Goal: Task Accomplishment & Management: Contribute content

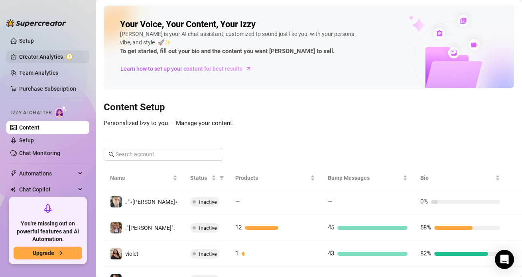
click at [41, 54] on link "Creator Analytics" at bounding box center [51, 56] width 64 height 13
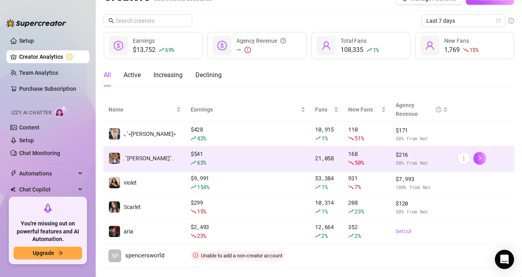
scroll to position [20, 0]
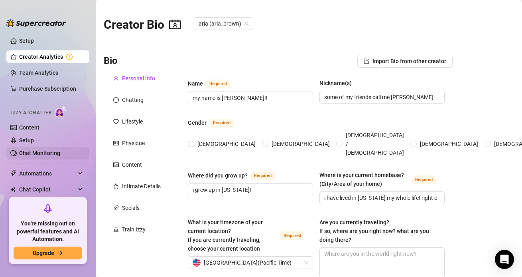
radio input "true"
type input "[DATE]"
click at [38, 130] on link "Content" at bounding box center [29, 127] width 20 height 6
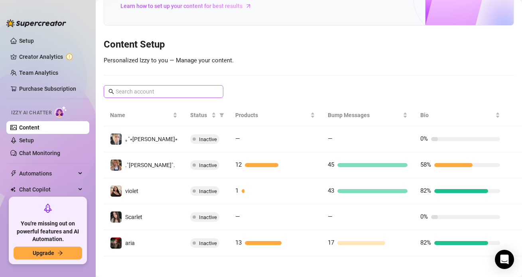
scroll to position [63, 0]
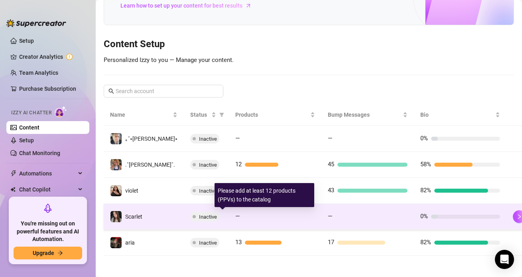
click at [235, 218] on div "—" at bounding box center [275, 216] width 80 height 10
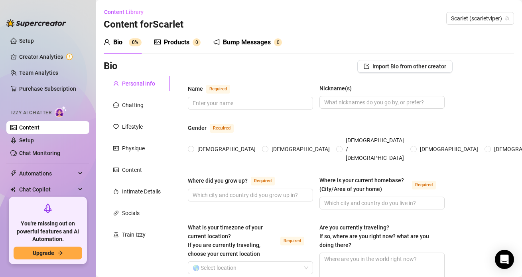
click at [182, 46] on div "Products" at bounding box center [177, 43] width 26 height 10
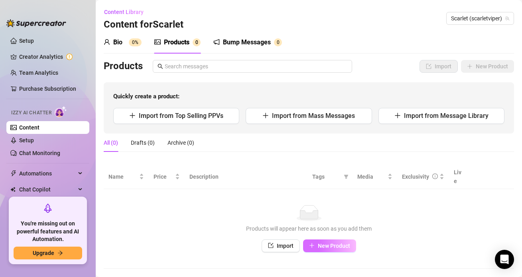
click at [334, 241] on button "New Product" at bounding box center [329, 245] width 53 height 13
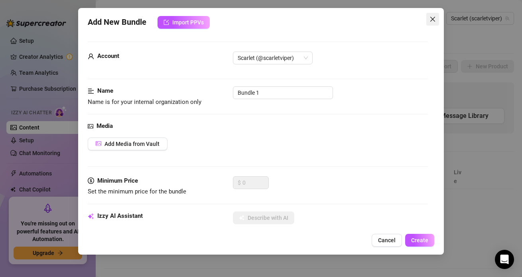
click at [431, 18] on icon "close" at bounding box center [433, 19] width 6 height 6
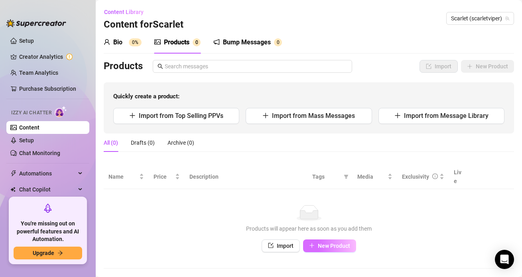
click at [333, 239] on button "New Product" at bounding box center [329, 245] width 53 height 13
type textarea "Type your message here..."
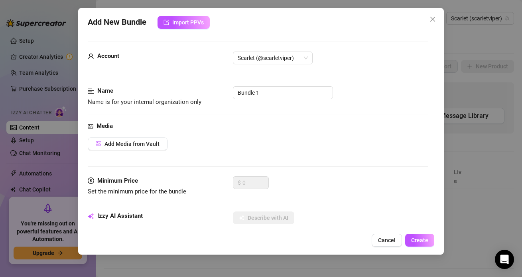
click at [128, 136] on div "Media Add Media from Vault" at bounding box center [258, 148] width 340 height 55
click at [129, 142] on span "Add Media from Vault" at bounding box center [132, 143] width 55 height 6
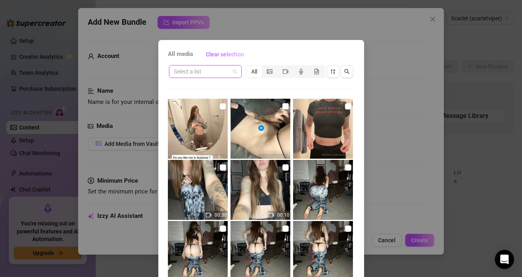
click at [221, 73] on input "search" at bounding box center [202, 71] width 56 height 12
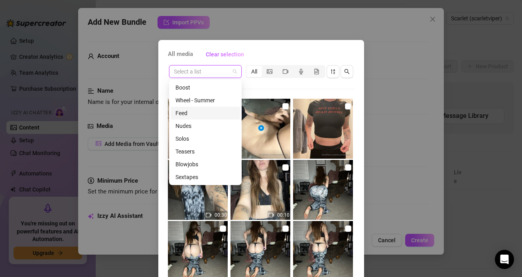
click at [416, 107] on div "All media Clear selection Select a list All 00:30 00:10 00:21 00:10 00:22 00:28…" at bounding box center [261, 138] width 522 height 277
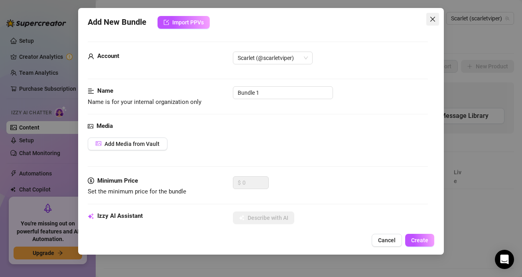
click at [431, 15] on button "Close" at bounding box center [433, 19] width 13 height 13
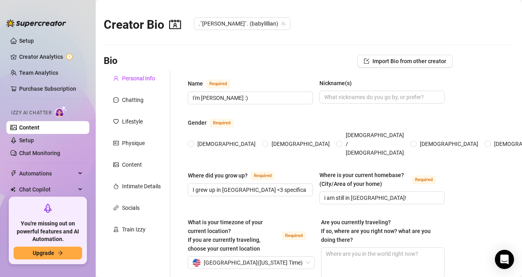
radio input "true"
type input "[DATE]"
click at [40, 129] on link "Content" at bounding box center [29, 127] width 20 height 6
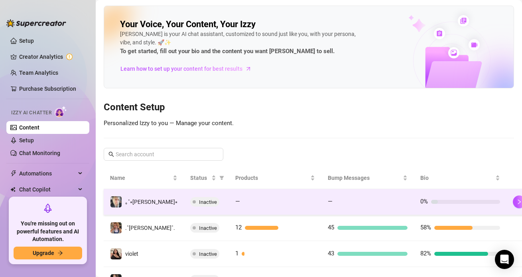
scroll to position [66, 0]
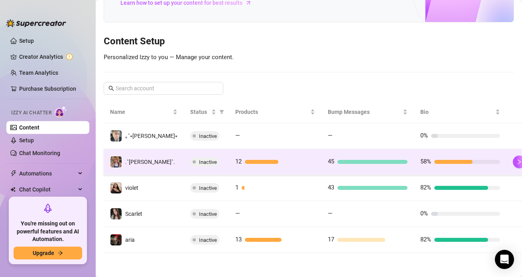
click at [254, 160] on div at bounding box center [262, 162] width 34 height 4
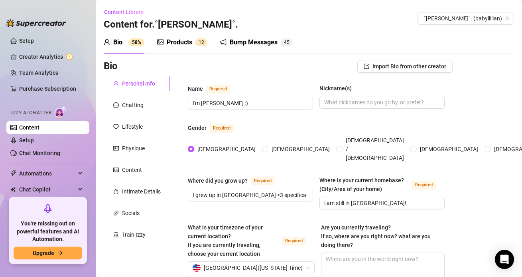
click at [176, 35] on div "Products 1 2" at bounding box center [182, 42] width 50 height 22
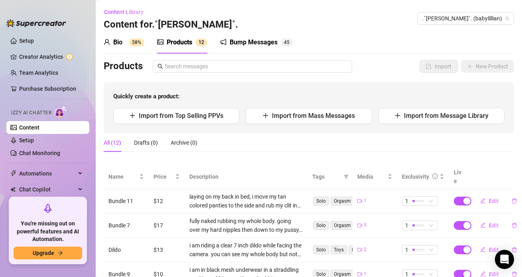
scroll to position [57, 0]
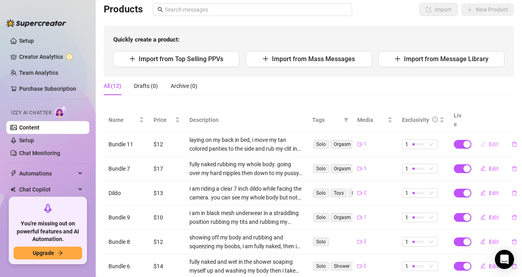
click at [491, 141] on span "Edit" at bounding box center [494, 144] width 10 height 6
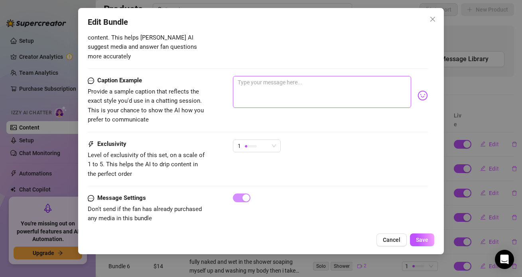
scroll to position [0, 0]
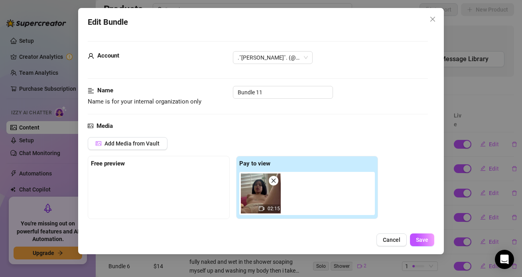
click at [438, 18] on span "Close" at bounding box center [433, 19] width 13 height 6
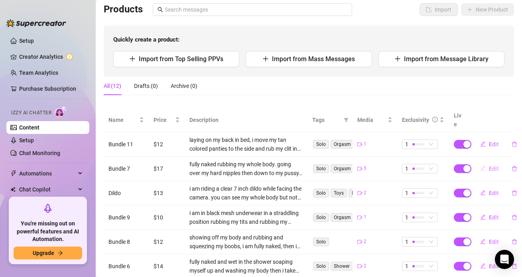
click at [486, 162] on button "Edit" at bounding box center [490, 168] width 32 height 13
type textarea "Type your message here..."
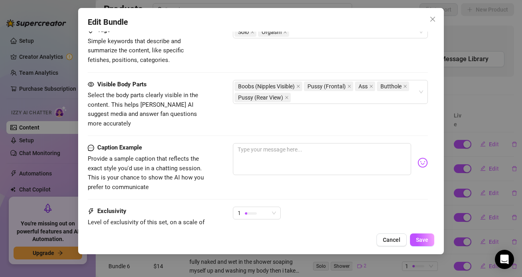
scroll to position [460, 0]
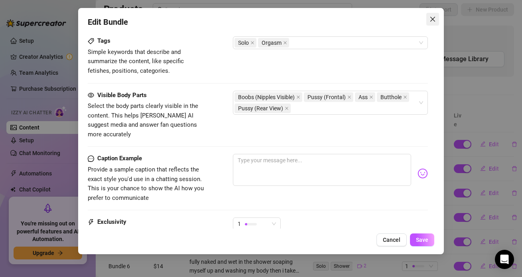
click at [436, 18] on span "Close" at bounding box center [433, 19] width 13 height 6
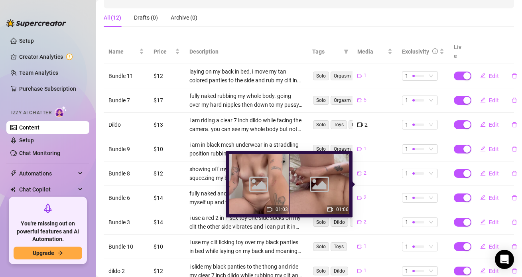
scroll to position [193, 0]
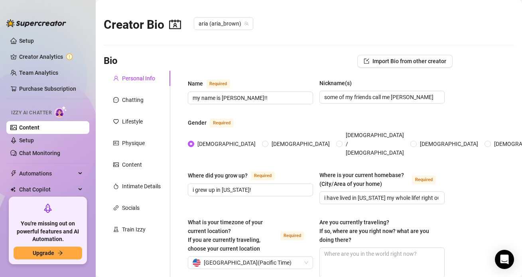
click at [40, 127] on link "Content" at bounding box center [29, 127] width 20 height 6
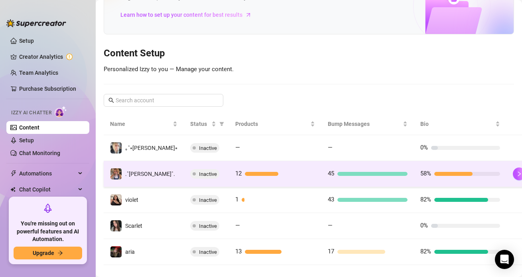
scroll to position [54, 0]
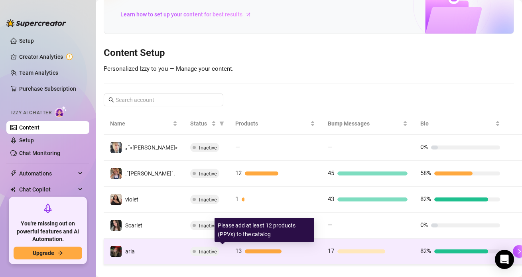
click at [245, 251] on div at bounding box center [263, 251] width 37 height 4
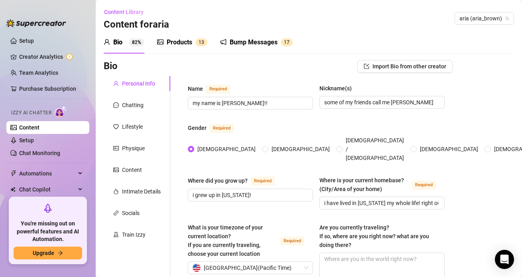
click at [188, 43] on div "Products" at bounding box center [180, 43] width 26 height 10
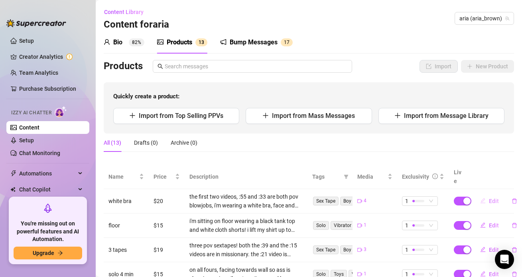
click at [494, 194] on button "Edit" at bounding box center [490, 200] width 32 height 13
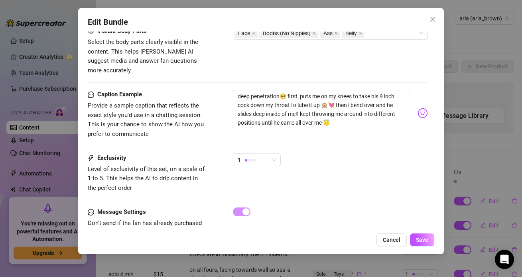
scroll to position [524, 0]
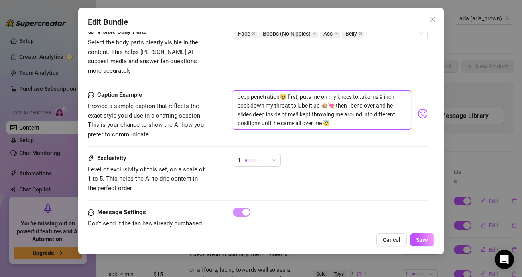
drag, startPoint x: 335, startPoint y: 113, endPoint x: 234, endPoint y: 84, distance: 104.6
click at [234, 90] on textarea "deep penetration🥺 first, puts me on my knees to take his 9 inch cock down my th…" at bounding box center [322, 109] width 178 height 39
type textarea "Type your message here..."
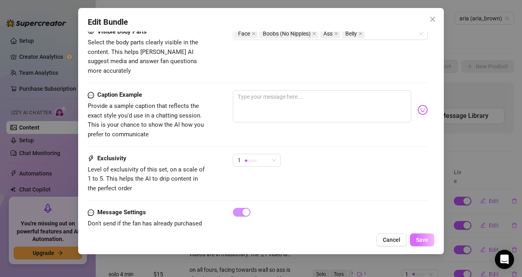
click at [427, 237] on span "Save" at bounding box center [422, 239] width 12 height 6
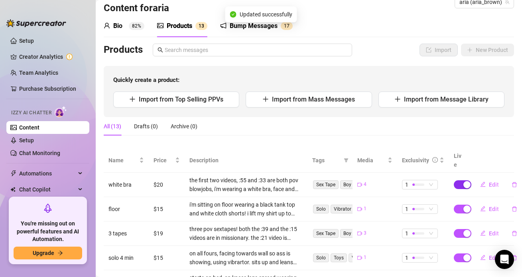
scroll to position [17, 0]
click at [491, 205] on span "Edit" at bounding box center [494, 208] width 10 height 6
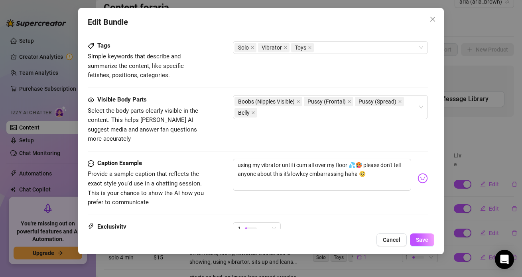
scroll to position [405, 0]
drag, startPoint x: 367, startPoint y: 162, endPoint x: 225, endPoint y: 142, distance: 143.9
type textarea "Type your message here..."
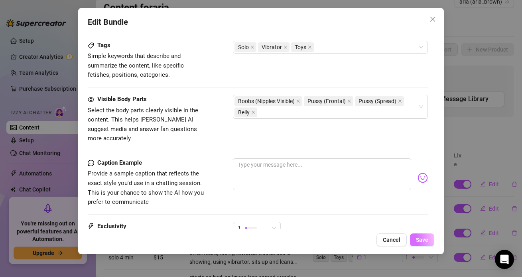
click at [419, 235] on button "Save" at bounding box center [422, 239] width 24 height 13
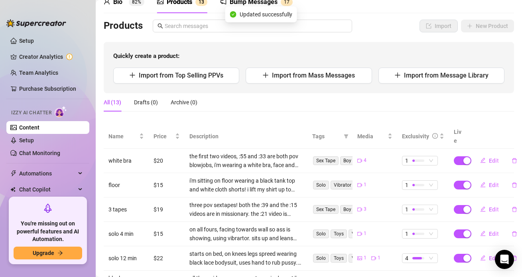
scroll to position [52, 0]
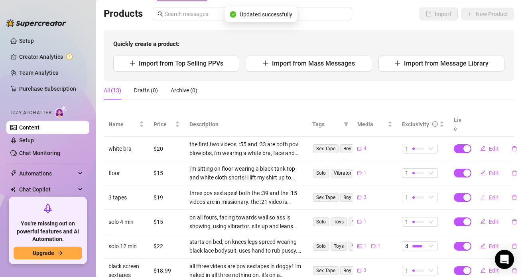
click at [483, 194] on icon "edit" at bounding box center [483, 197] width 6 height 6
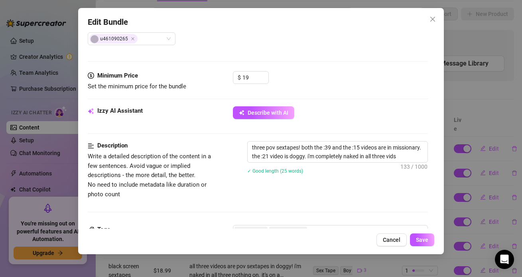
scroll to position [225, 0]
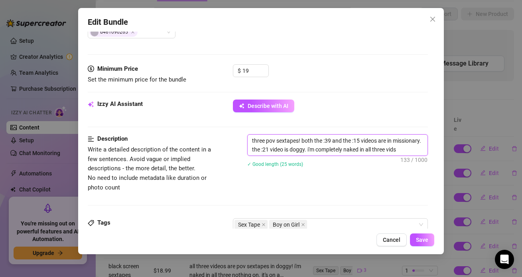
drag, startPoint x: 413, startPoint y: 149, endPoint x: 228, endPoint y: 111, distance: 188.7
click at [228, 111] on form "Account aria (@aria_brown) Name Name is for your internal organization only 3 t…" at bounding box center [258, 156] width 340 height 681
type textarea "Describe the content (media) in a few sentences"
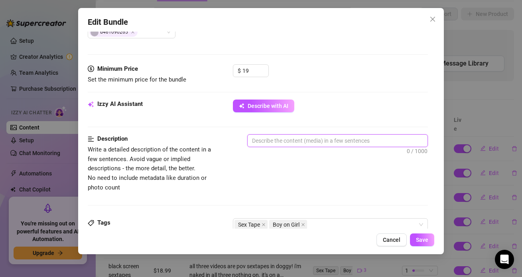
type textarea "three pov sextapes! both the :39 and the :15 videos are in missionary. the :21 …"
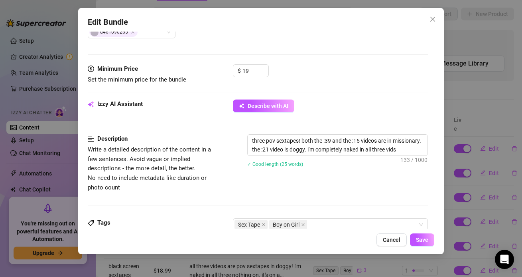
click at [346, 211] on div "Description Write a detailed description of the content in a few sentences. Avo…" at bounding box center [258, 176] width 340 height 84
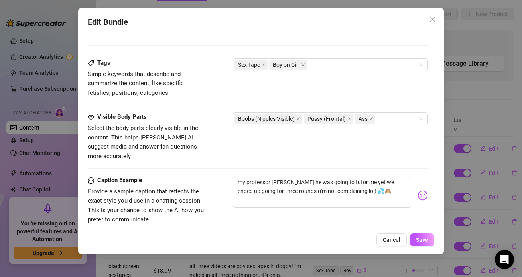
scroll to position [396, 0]
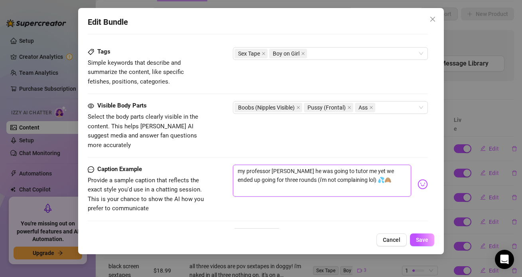
drag, startPoint x: 371, startPoint y: 172, endPoint x: 188, endPoint y: 152, distance: 185.0
type textarea "Type your message here..."
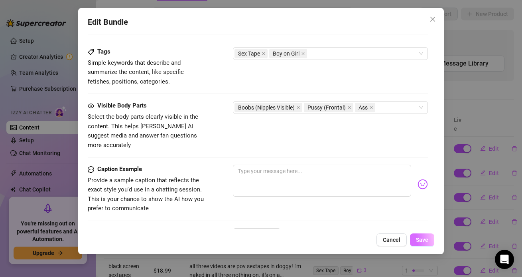
click at [415, 238] on button "Save" at bounding box center [422, 239] width 24 height 13
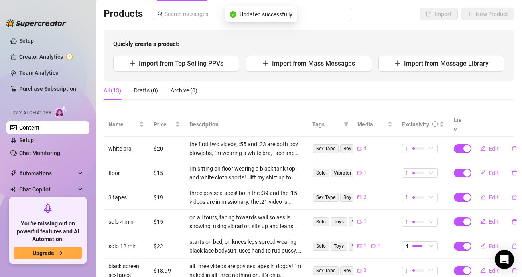
scroll to position [72, 0]
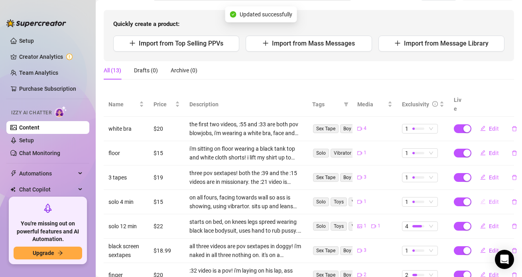
click at [488, 195] on button "Edit" at bounding box center [490, 201] width 32 height 13
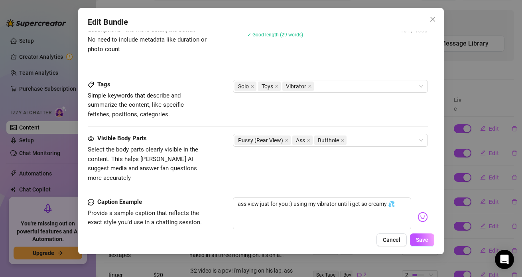
scroll to position [402, 0]
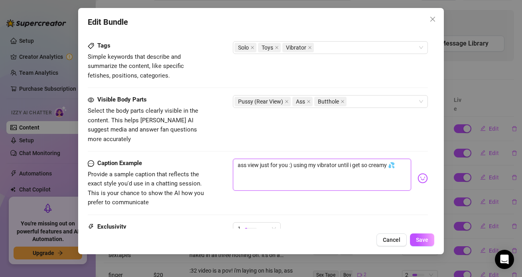
drag, startPoint x: 399, startPoint y: 156, endPoint x: 234, endPoint y: 148, distance: 165.8
type textarea "Type your message here..."
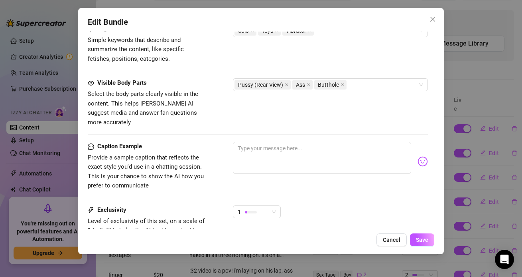
click at [321, 205] on div "1" at bounding box center [330, 215] width 195 height 20
click at [273, 142] on textarea at bounding box center [322, 158] width 178 height 32
type textarea "ass view just for you :) using my vibrator until i get so creamy 💦"
click at [322, 205] on div "1" at bounding box center [330, 215] width 195 height 20
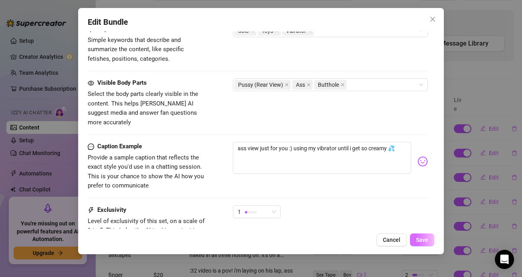
click at [423, 242] on span "Save" at bounding box center [422, 239] width 12 height 6
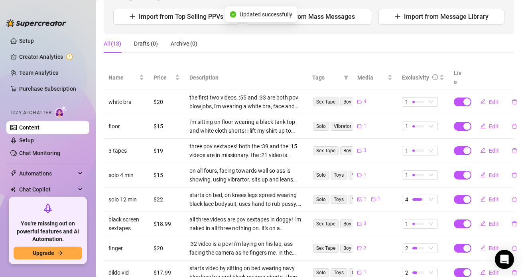
scroll to position [104, 0]
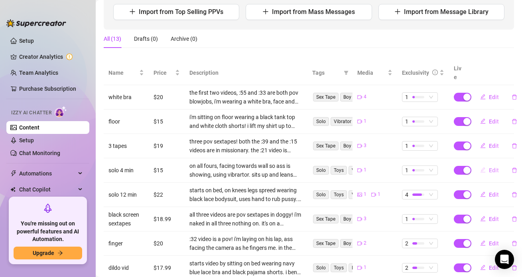
click at [487, 164] on button "Edit" at bounding box center [490, 170] width 32 height 13
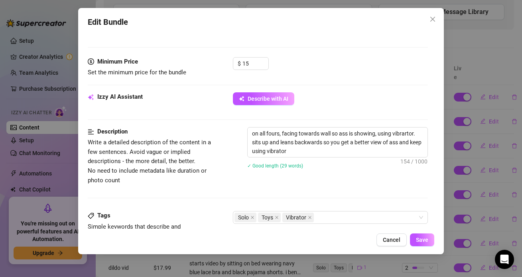
scroll to position [233, 0]
click at [432, 23] on button "Close" at bounding box center [433, 19] width 13 height 13
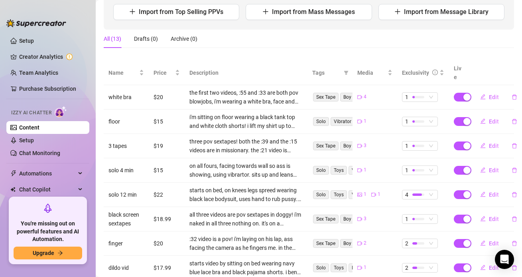
scroll to position [112, 0]
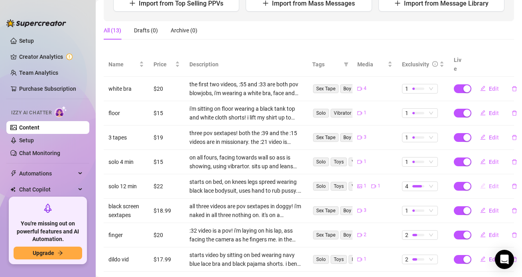
click at [488, 180] on button "Edit" at bounding box center [490, 186] width 32 height 13
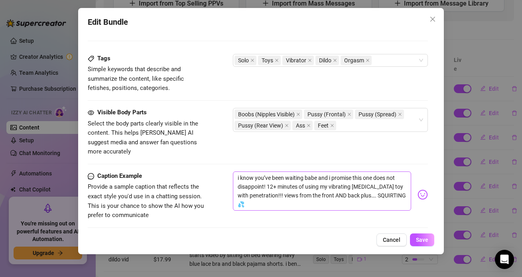
scroll to position [423, 0]
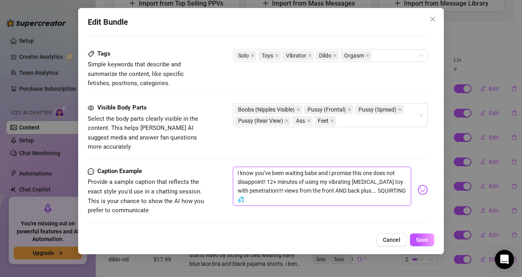
drag, startPoint x: 400, startPoint y: 186, endPoint x: 232, endPoint y: 141, distance: 173.9
type textarea "Type your message here..."
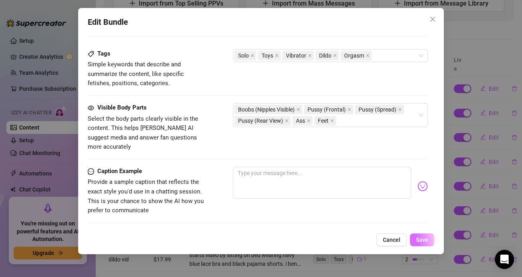
click at [428, 242] on button "Save" at bounding box center [422, 239] width 24 height 13
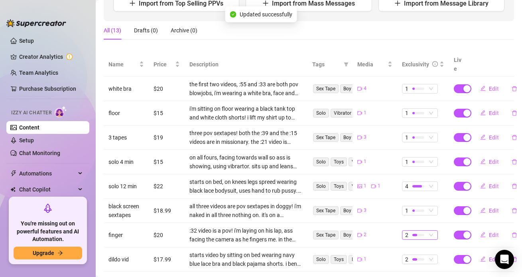
scroll to position [133, 0]
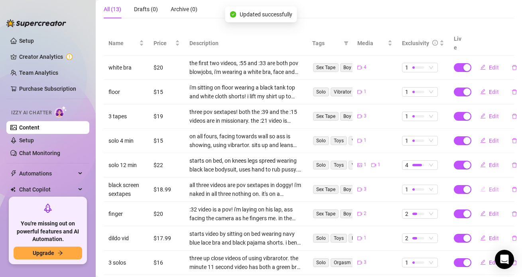
click at [491, 186] on span "Edit" at bounding box center [494, 189] width 10 height 6
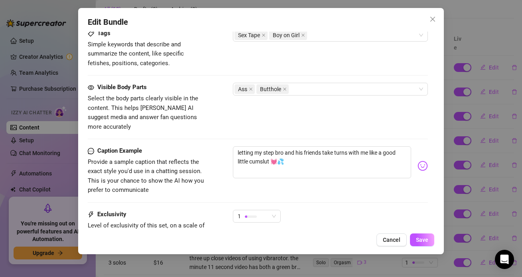
scroll to position [415, 0]
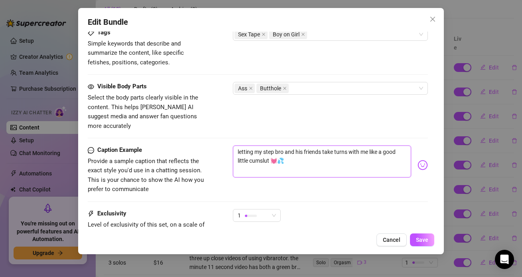
drag, startPoint x: 293, startPoint y: 153, endPoint x: 219, endPoint y: 121, distance: 80.3
type textarea "Type your message here..."
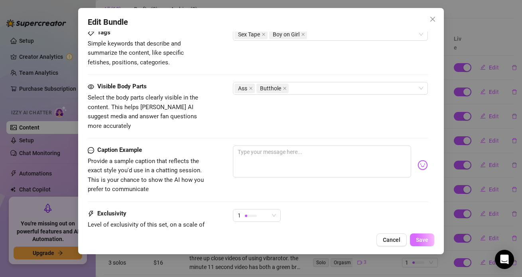
click at [415, 237] on button "Save" at bounding box center [422, 239] width 24 height 13
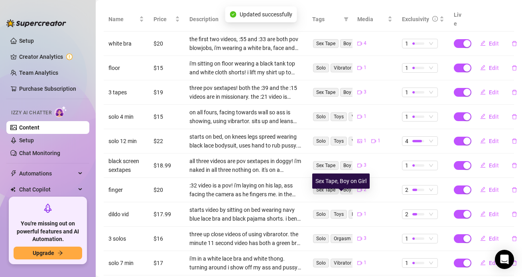
scroll to position [160, 0]
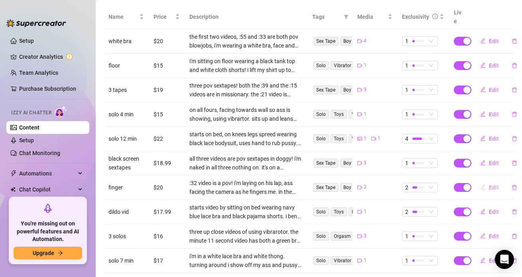
click at [492, 184] on span "Edit" at bounding box center [494, 187] width 10 height 6
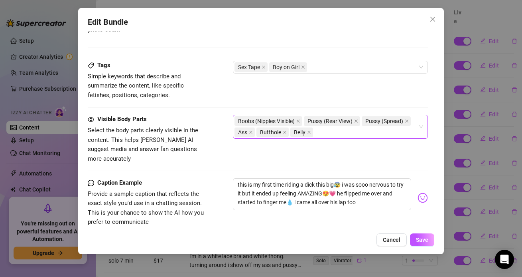
scroll to position [409, 0]
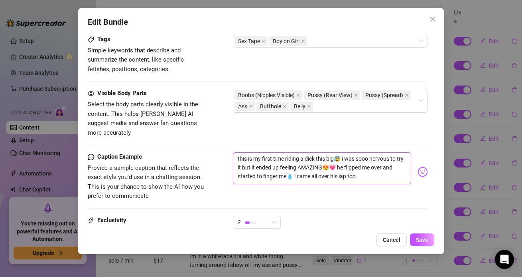
drag, startPoint x: 365, startPoint y: 169, endPoint x: 223, endPoint y: 142, distance: 144.1
type textarea "Type your message here..."
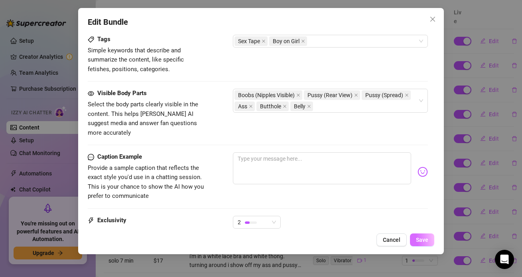
click at [423, 239] on span "Save" at bounding box center [422, 239] width 12 height 6
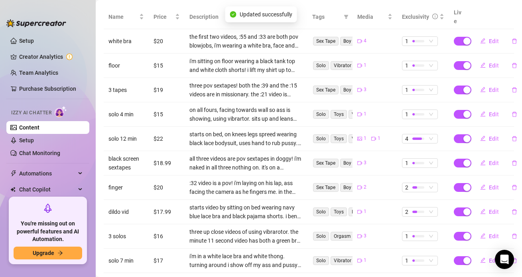
scroll to position [174, 0]
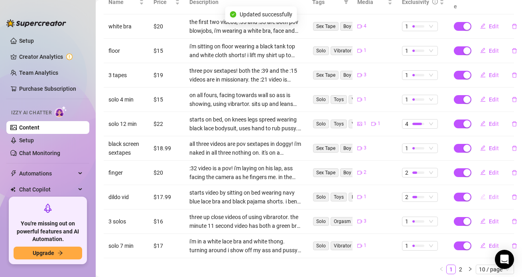
click at [486, 190] on button "Edit" at bounding box center [490, 196] width 32 height 13
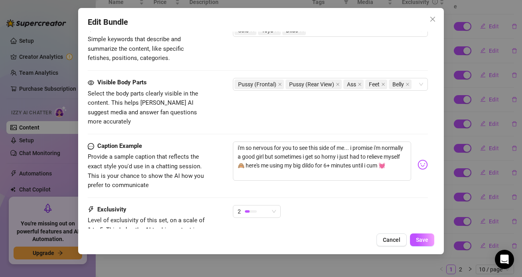
scroll to position [475, 0]
drag, startPoint x: 270, startPoint y: 163, endPoint x: 233, endPoint y: 131, distance: 48.6
click at [233, 141] on div "i'm so nervous for you to see this side of me... i promise i'm normally a good …" at bounding box center [322, 160] width 178 height 39
type textarea "Type your message here..."
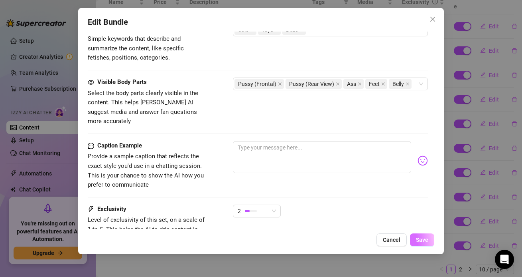
click at [429, 236] on button "Save" at bounding box center [422, 239] width 24 height 13
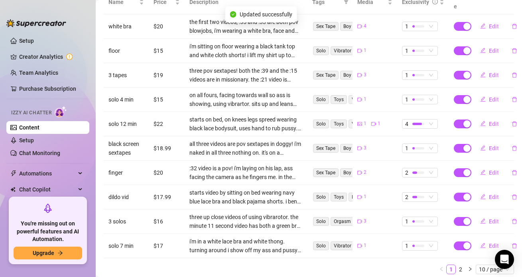
scroll to position [192, 0]
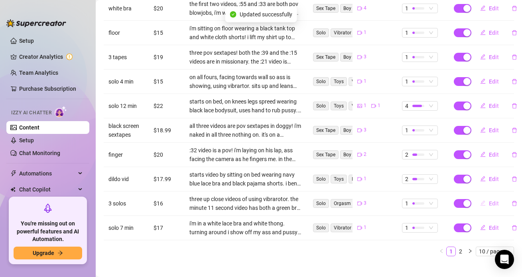
click at [482, 200] on icon "edit" at bounding box center [483, 203] width 6 height 6
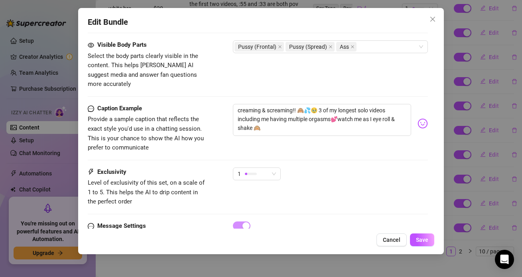
scroll to position [463, 0]
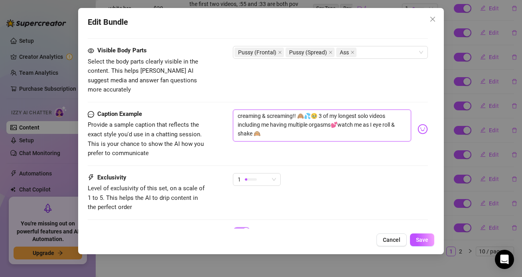
drag, startPoint x: 267, startPoint y: 126, endPoint x: 233, endPoint y: 107, distance: 39.1
click at [233, 109] on div "Caption Example Provide a sample caption that reflects the exact style you'd us…" at bounding box center [258, 133] width 340 height 49
type textarea "Type your message here..."
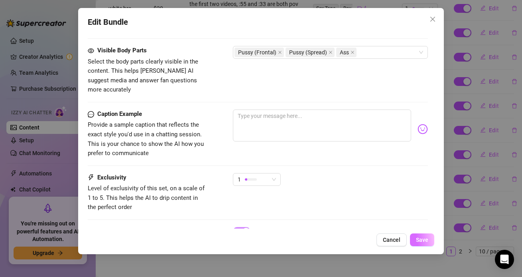
click at [421, 235] on button "Save" at bounding box center [422, 239] width 24 height 13
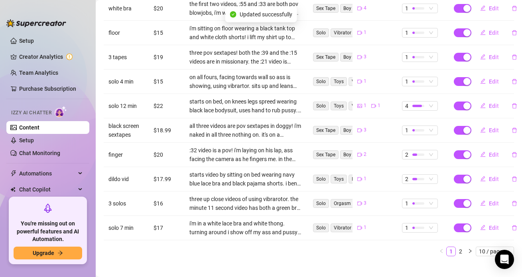
scroll to position [193, 0]
click at [490, 224] on span "Edit" at bounding box center [494, 227] width 10 height 6
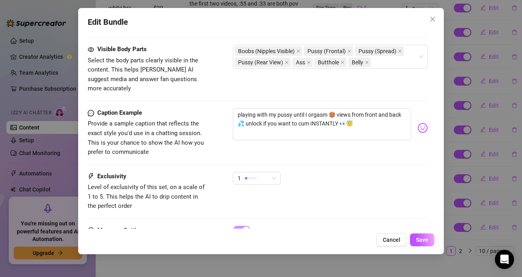
scroll to position [474, 0]
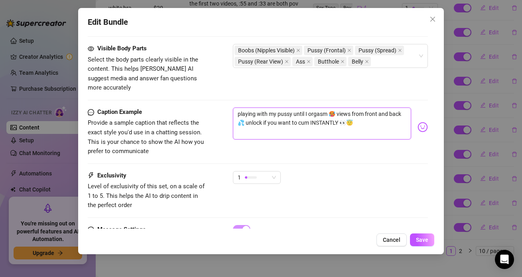
drag, startPoint x: 366, startPoint y: 113, endPoint x: 232, endPoint y: 79, distance: 138.0
type textarea "Type your message here..."
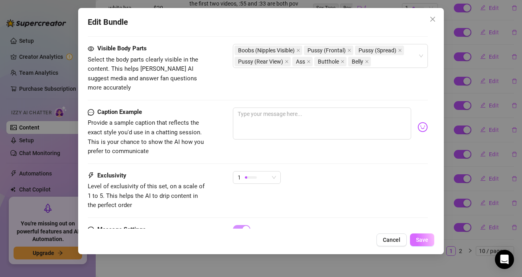
click at [425, 239] on span "Save" at bounding box center [422, 239] width 12 height 6
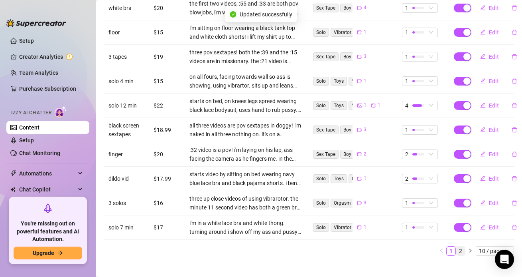
click at [460, 246] on link "2" at bounding box center [460, 250] width 9 height 9
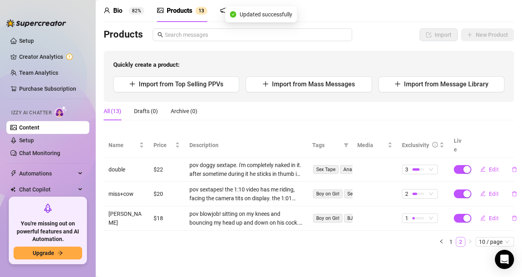
scroll to position [22, 0]
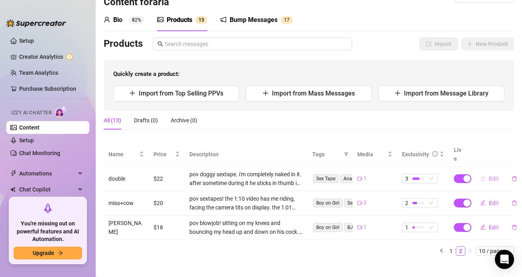
click at [486, 175] on icon "edit" at bounding box center [483, 178] width 6 height 6
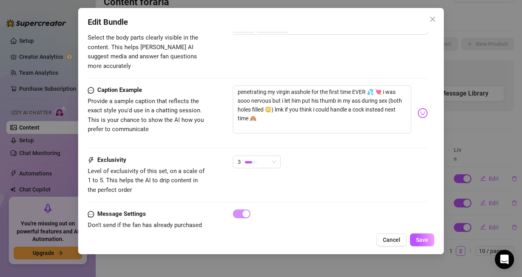
scroll to position [455, 0]
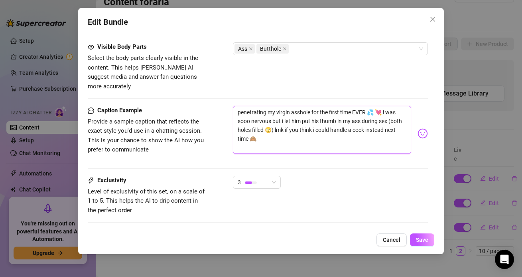
drag, startPoint x: 277, startPoint y: 134, endPoint x: 215, endPoint y: 87, distance: 78.8
type textarea "Type your message here..."
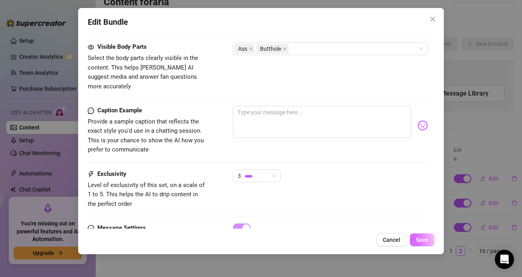
click at [429, 241] on button "Save" at bounding box center [422, 239] width 24 height 13
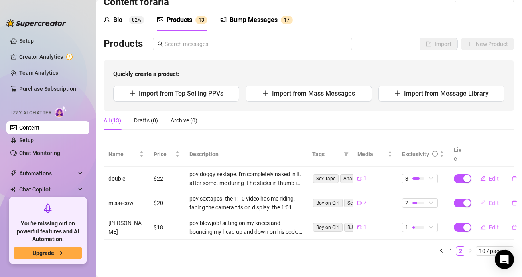
click at [486, 200] on icon "edit" at bounding box center [483, 203] width 6 height 6
type textarea "i don’t know how my step brother convinced me to do this 🙈 he railed me in miss…"
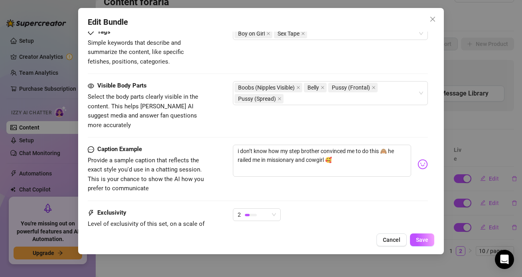
scroll to position [417, 0]
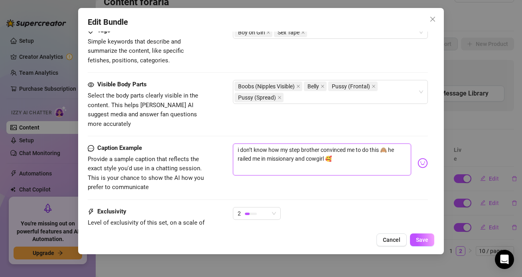
drag, startPoint x: 343, startPoint y: 152, endPoint x: 215, endPoint y: 121, distance: 132.2
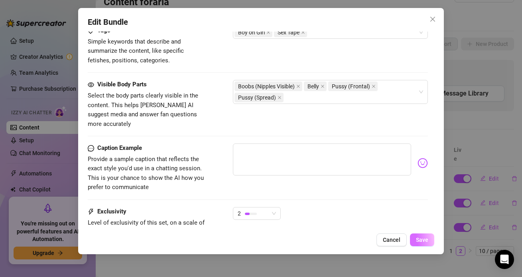
click at [418, 235] on button "Save" at bounding box center [422, 239] width 24 height 13
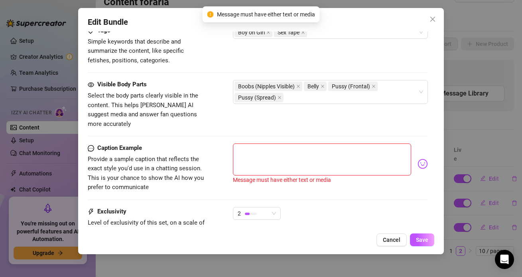
click at [373, 187] on div "Caption Example Provide a sample caption that reflects the exact style you'd us…" at bounding box center [258, 174] width 340 height 63
click at [427, 243] on button "Save" at bounding box center [422, 239] width 24 height 13
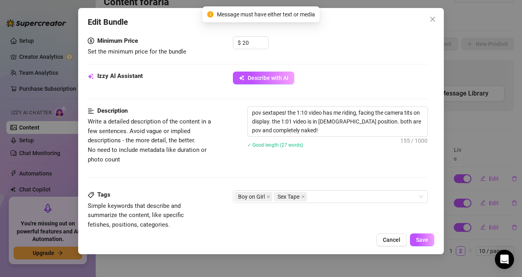
click at [351, 165] on div "Description Write a detailed description of the content in a few sentences. Avo…" at bounding box center [258, 148] width 340 height 84
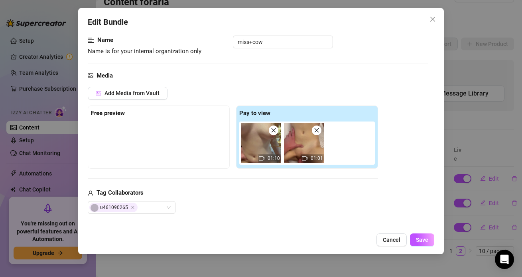
click at [350, 184] on div "Add Media from Vault Free preview Pay to view 01:10 01:01 Tag Collaborators u46…" at bounding box center [233, 150] width 290 height 127
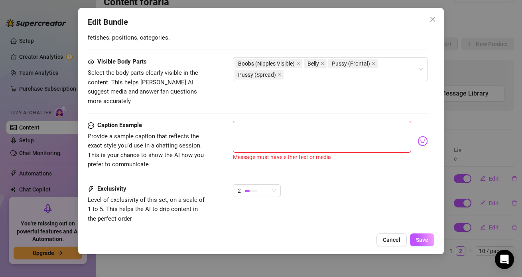
scroll to position [442, 0]
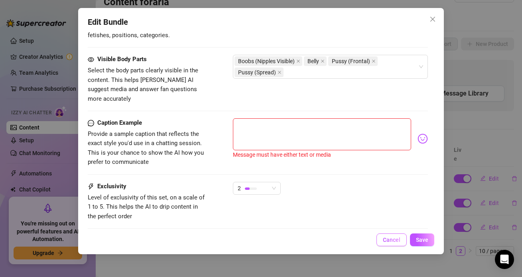
click at [387, 233] on button "Cancel" at bounding box center [392, 239] width 30 height 13
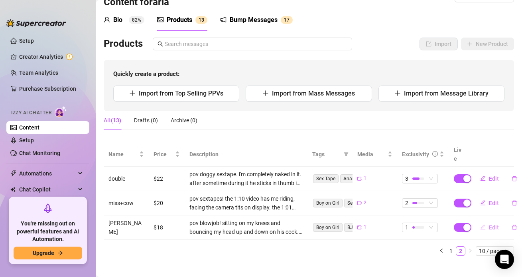
click at [482, 224] on icon "edit" at bounding box center [483, 227] width 6 height 6
type textarea "sloppy seconds!!! oh my god… last week my bff’s dad convinced me to suck his co…"
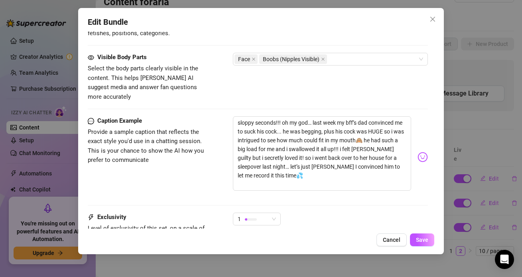
scroll to position [448, 0]
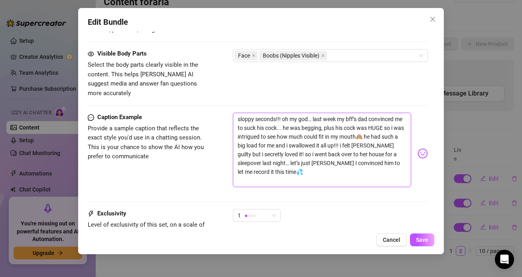
drag, startPoint x: 260, startPoint y: 166, endPoint x: 219, endPoint y: 87, distance: 89.1
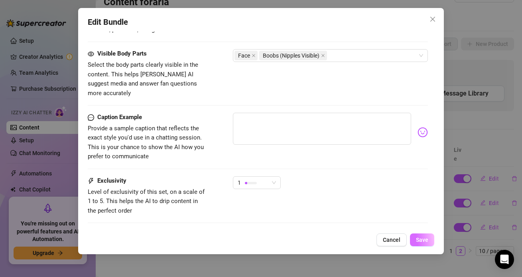
click at [421, 238] on span "Save" at bounding box center [422, 239] width 12 height 6
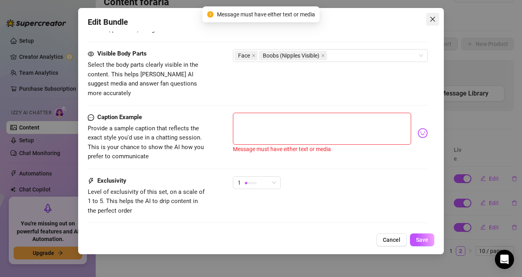
click at [431, 23] on button "Close" at bounding box center [433, 19] width 13 height 13
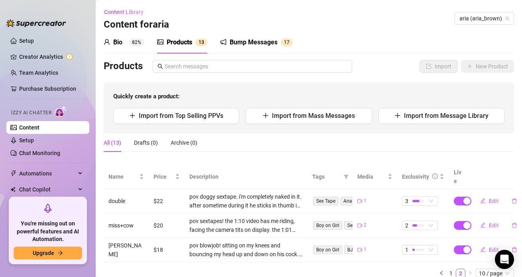
scroll to position [22, 0]
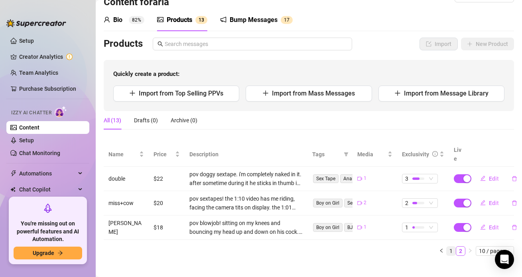
click at [452, 246] on link "1" at bounding box center [451, 250] width 9 height 9
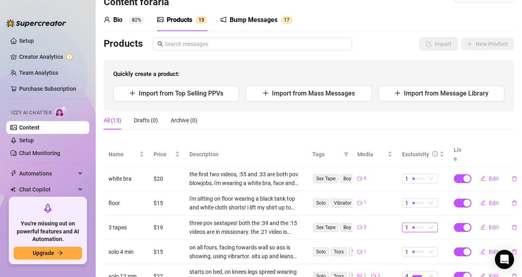
scroll to position [72, 0]
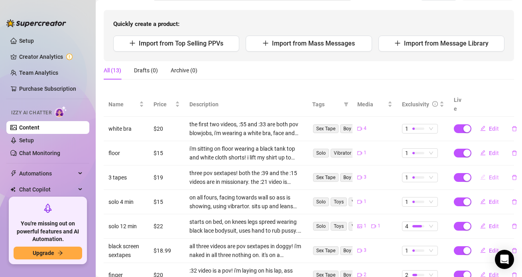
click at [485, 174] on icon "edit" at bounding box center [483, 176] width 5 height 5
type textarea "Type your message here..."
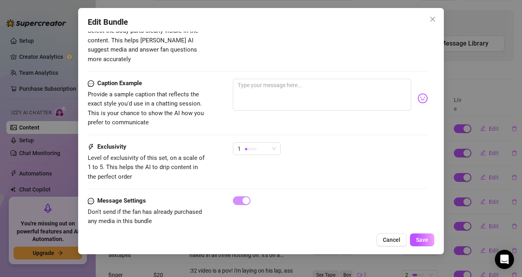
scroll to position [485, 0]
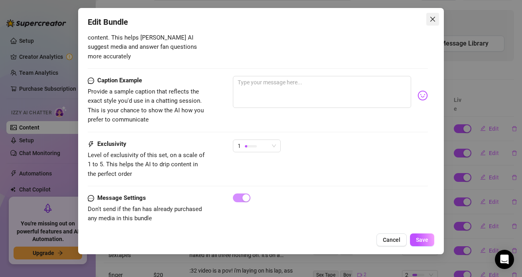
click at [430, 25] on button "Close" at bounding box center [433, 19] width 13 height 13
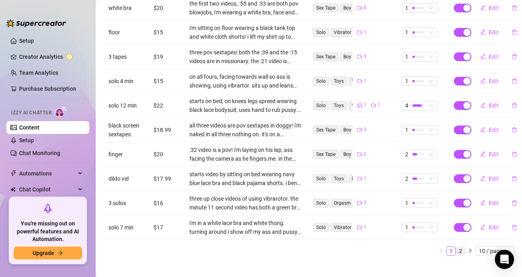
click at [459, 246] on link "2" at bounding box center [460, 250] width 9 height 9
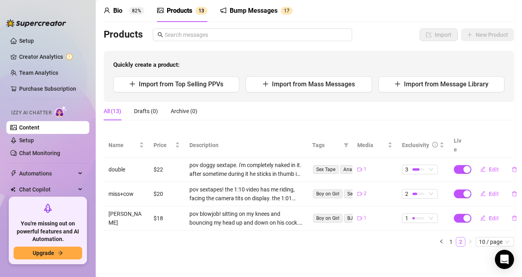
scroll to position [22, 0]
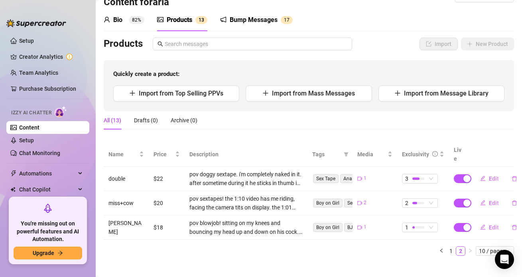
click at [125, 11] on div "Bio 82%" at bounding box center [124, 20] width 41 height 22
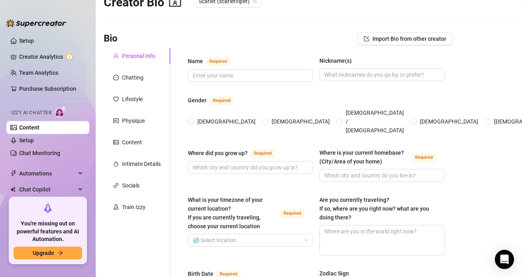
click at [40, 124] on link "Content" at bounding box center [29, 127] width 20 height 6
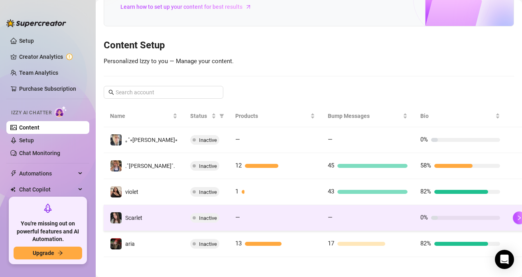
scroll to position [66, 0]
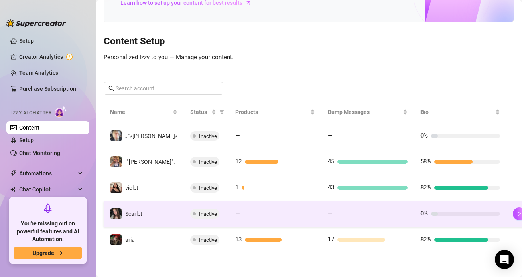
click at [229, 211] on td "—" at bounding box center [275, 214] width 93 height 26
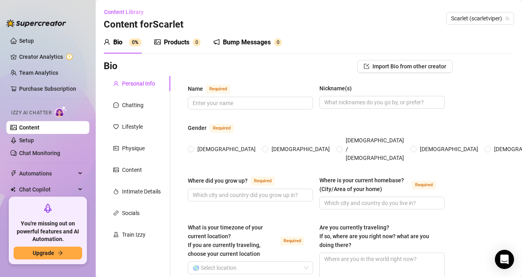
click at [162, 37] on div "Products 0" at bounding box center [177, 42] width 46 height 22
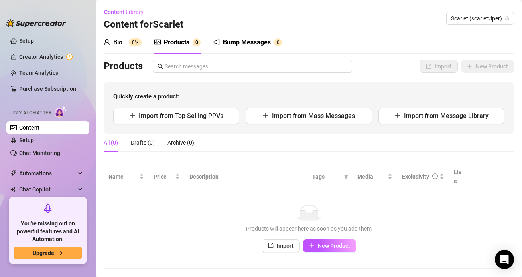
scroll to position [6, 0]
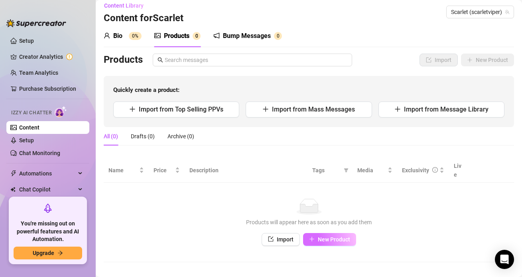
click at [348, 236] on span "New Product" at bounding box center [334, 239] width 32 height 6
type textarea "Type your message here..."
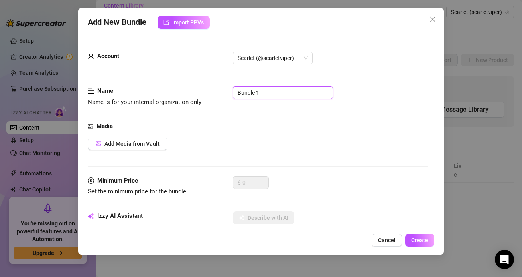
drag, startPoint x: 289, startPoint y: 90, endPoint x: 206, endPoint y: 82, distance: 83.4
click at [255, 90] on input "text" at bounding box center [283, 92] width 100 height 13
click at [142, 146] on span "Add Media from Vault" at bounding box center [132, 143] width 55 height 6
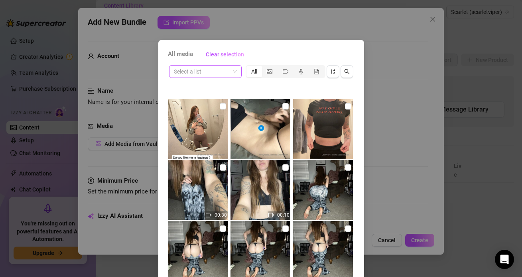
click at [209, 74] on input "search" at bounding box center [202, 71] width 56 height 12
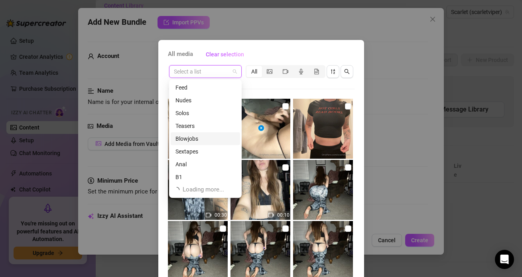
scroll to position [0, 0]
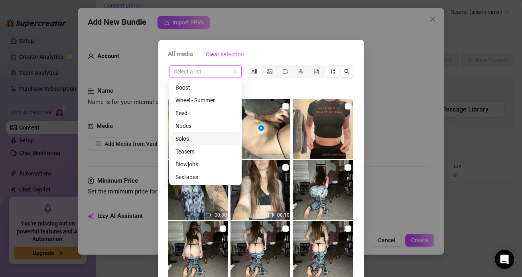
click at [189, 139] on div "Solos" at bounding box center [206, 138] width 60 height 9
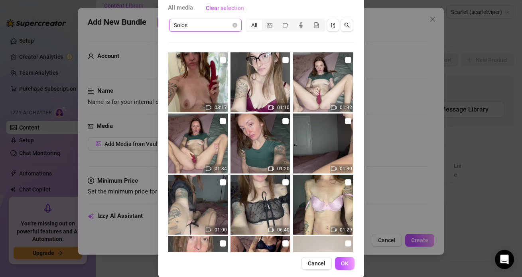
scroll to position [51, 0]
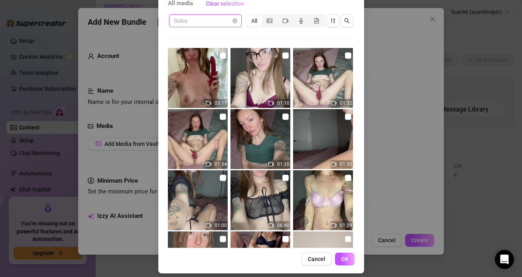
click at [228, 20] on span "Solos" at bounding box center [205, 21] width 63 height 12
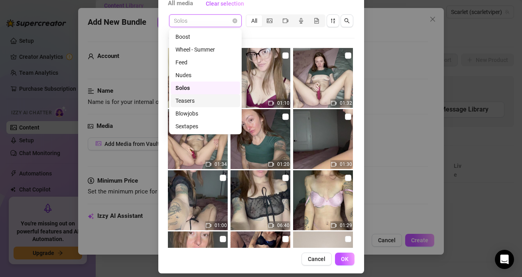
click at [218, 102] on div "Teasers" at bounding box center [206, 100] width 60 height 9
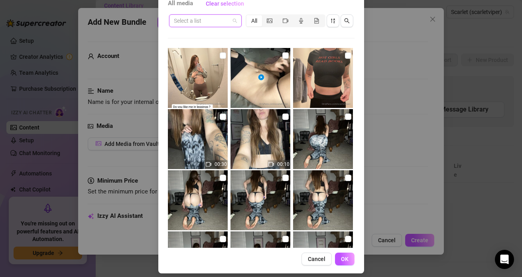
click at [225, 26] on input "search" at bounding box center [202, 21] width 56 height 12
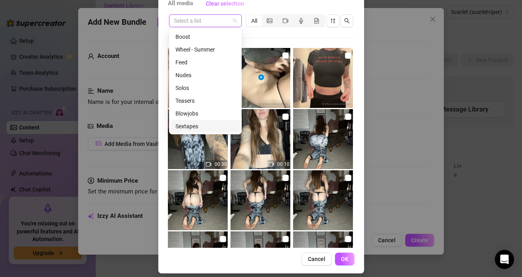
click at [201, 121] on div "Sextapes" at bounding box center [205, 126] width 69 height 13
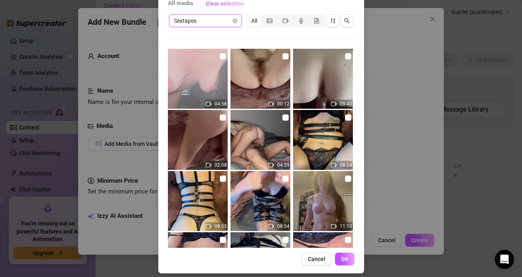
scroll to position [0, 0]
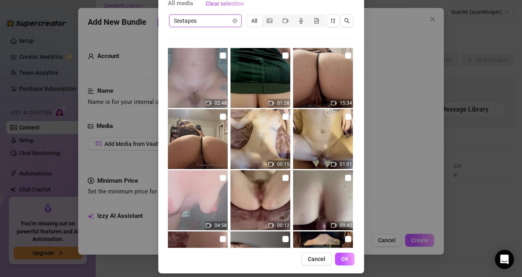
click at [193, 23] on span "Sextapes" at bounding box center [205, 21] width 63 height 12
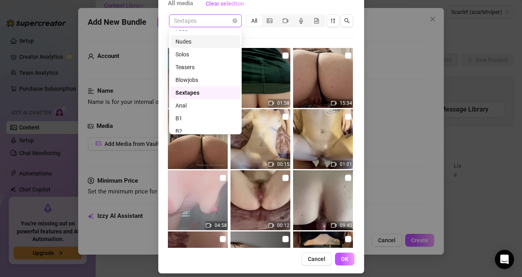
scroll to position [34, 0]
click at [205, 106] on div "Anal" at bounding box center [206, 105] width 60 height 9
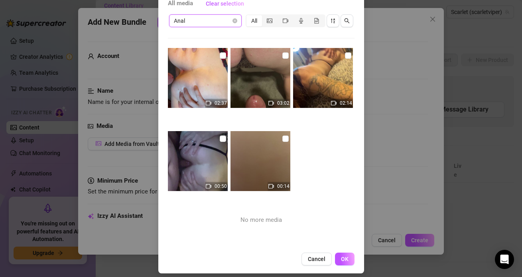
click at [194, 23] on span "Anal" at bounding box center [205, 21] width 63 height 12
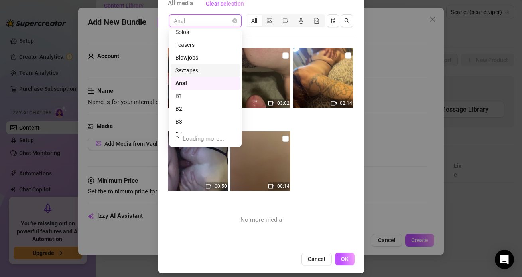
scroll to position [0, 0]
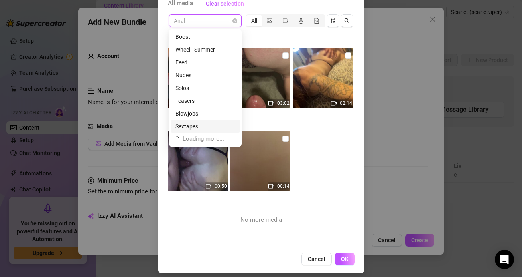
click at [195, 90] on div "Solos" at bounding box center [206, 87] width 60 height 9
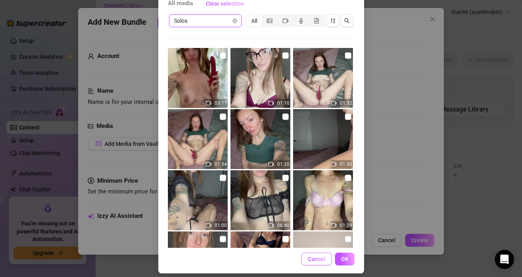
click at [319, 263] on button "Cancel" at bounding box center [317, 258] width 30 height 13
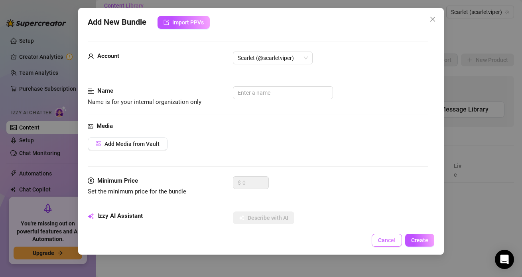
click at [382, 240] on span "Cancel" at bounding box center [387, 240] width 18 height 6
